Goal: Information Seeking & Learning: Find specific fact

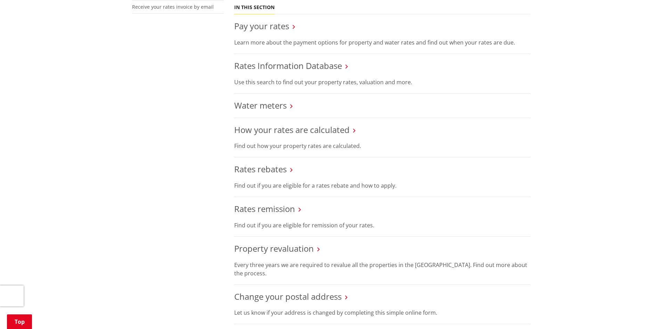
scroll to position [243, 0]
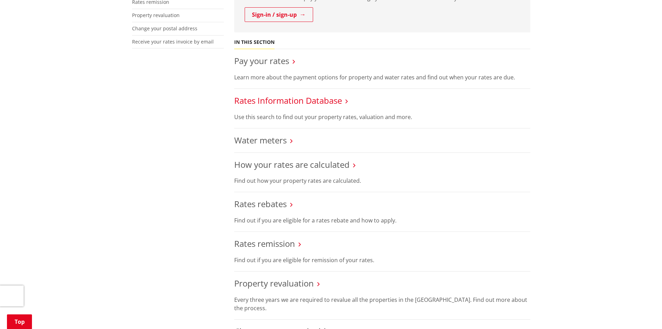
click at [293, 98] on link "Rates Information Database" at bounding box center [288, 100] width 108 height 11
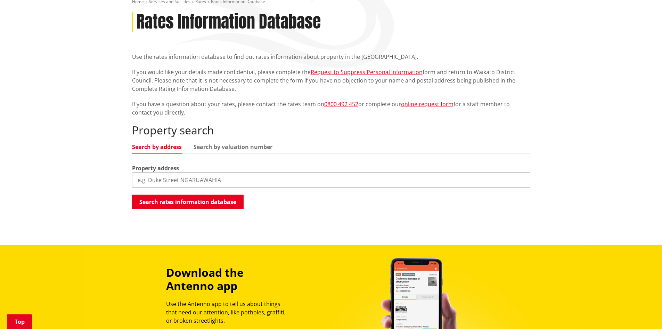
scroll to position [139, 0]
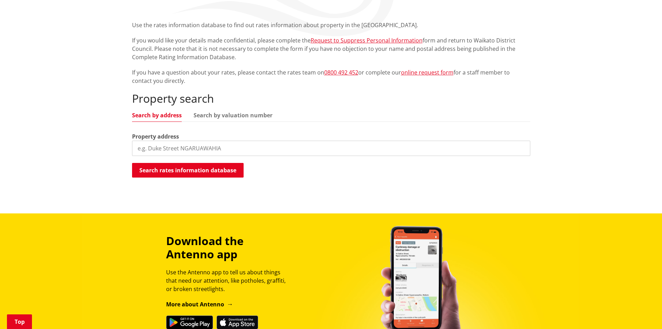
click at [224, 152] on input "search" at bounding box center [331, 147] width 398 height 15
type input "32b newton"
click at [226, 169] on button "Search rates information database" at bounding box center [188, 170] width 112 height 15
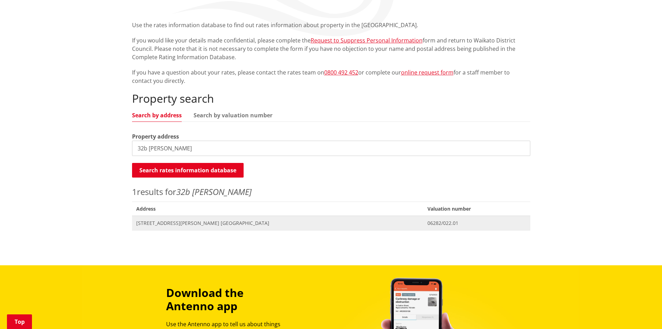
click at [197, 222] on span "[STREET_ADDRESS][PERSON_NAME] [GEOGRAPHIC_DATA]" at bounding box center [277, 222] width 283 height 7
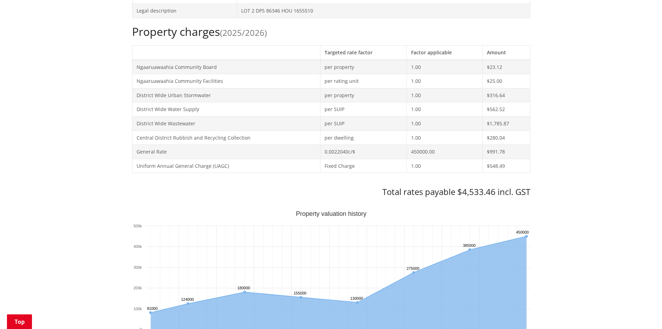
scroll to position [313, 0]
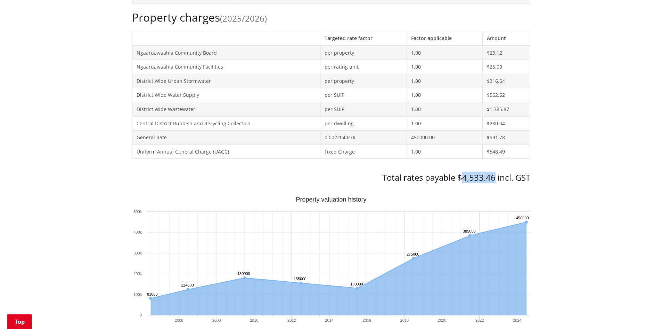
drag, startPoint x: 464, startPoint y: 179, endPoint x: 494, endPoint y: 182, distance: 29.3
click at [494, 182] on h3 "Total rates payable $4,533.46 incl. GST" at bounding box center [331, 177] width 398 height 10
copy h3 "4,533.46"
click at [642, 168] on div "Home Services and facilities Rates Rates Information Database Rates Information…" at bounding box center [331, 263] width 662 height 974
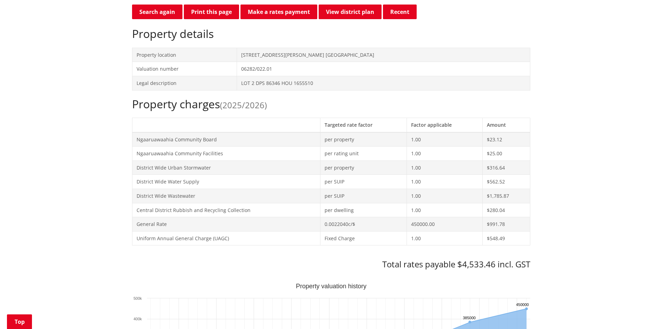
scroll to position [0, 0]
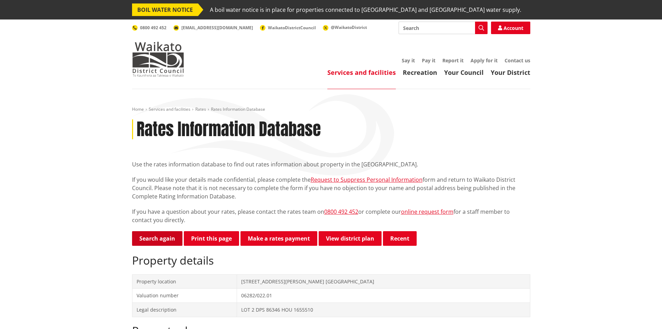
click at [157, 239] on link "Search again" at bounding box center [157, 238] width 50 height 15
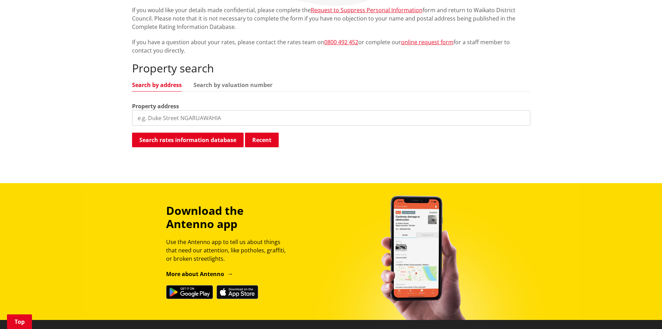
scroll to position [209, 0]
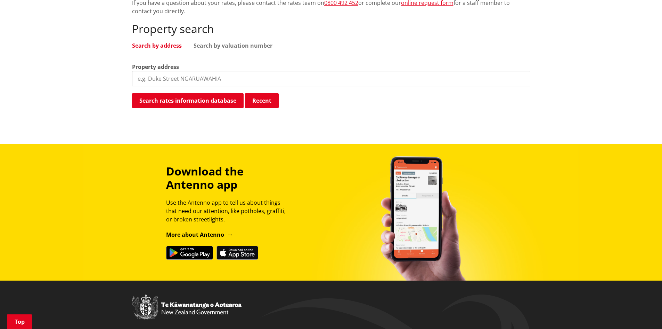
click at [191, 80] on input "search" at bounding box center [331, 78] width 398 height 15
type input "56 pheasant"
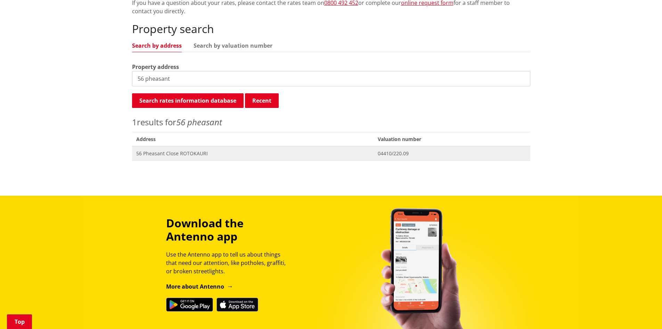
click at [169, 152] on span "56 Pheasant Close ROTOKAURI" at bounding box center [252, 153] width 233 height 7
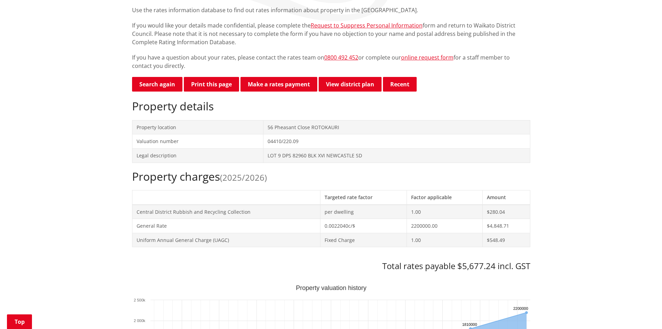
scroll to position [174, 0]
